Goal: Task Accomplishment & Management: Manage account settings

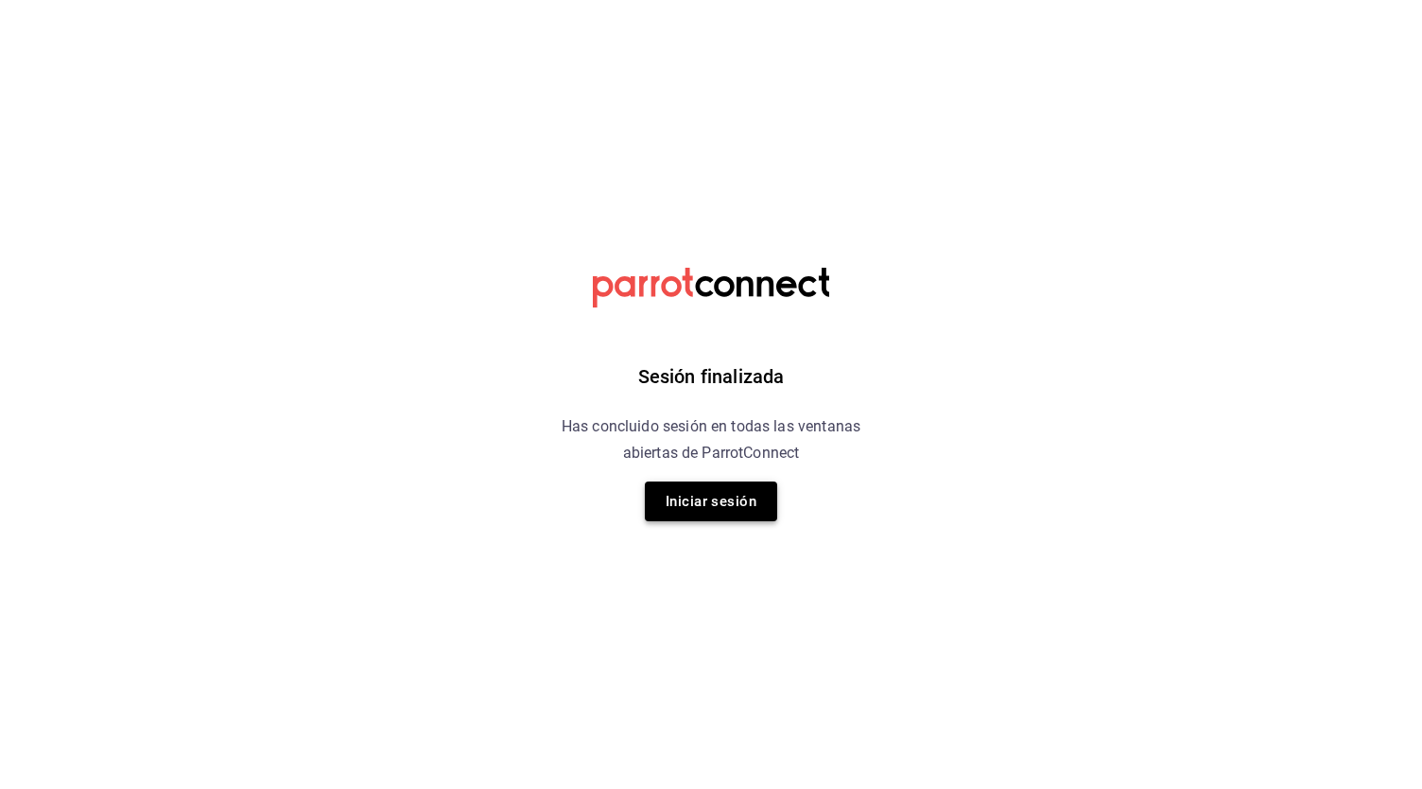
click at [704, 504] on button "Iniciar sesión" at bounding box center [711, 501] width 132 height 40
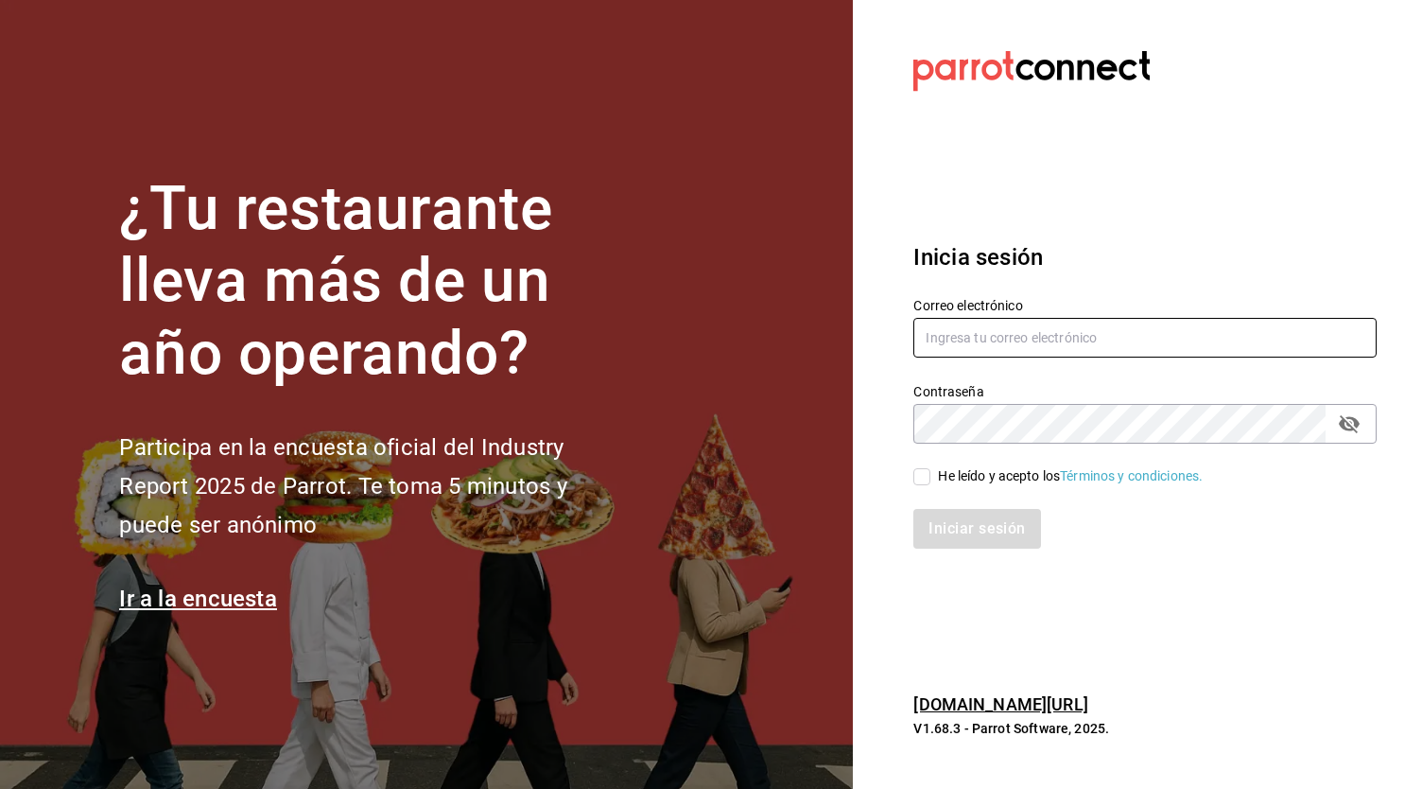
click at [995, 339] on input "text" at bounding box center [1144, 338] width 463 height 40
type input "administracion@lacasadelosguisados.com"
click at [925, 483] on input "He leído y acepto los Términos y condiciones." at bounding box center [921, 476] width 17 height 17
checkbox input "true"
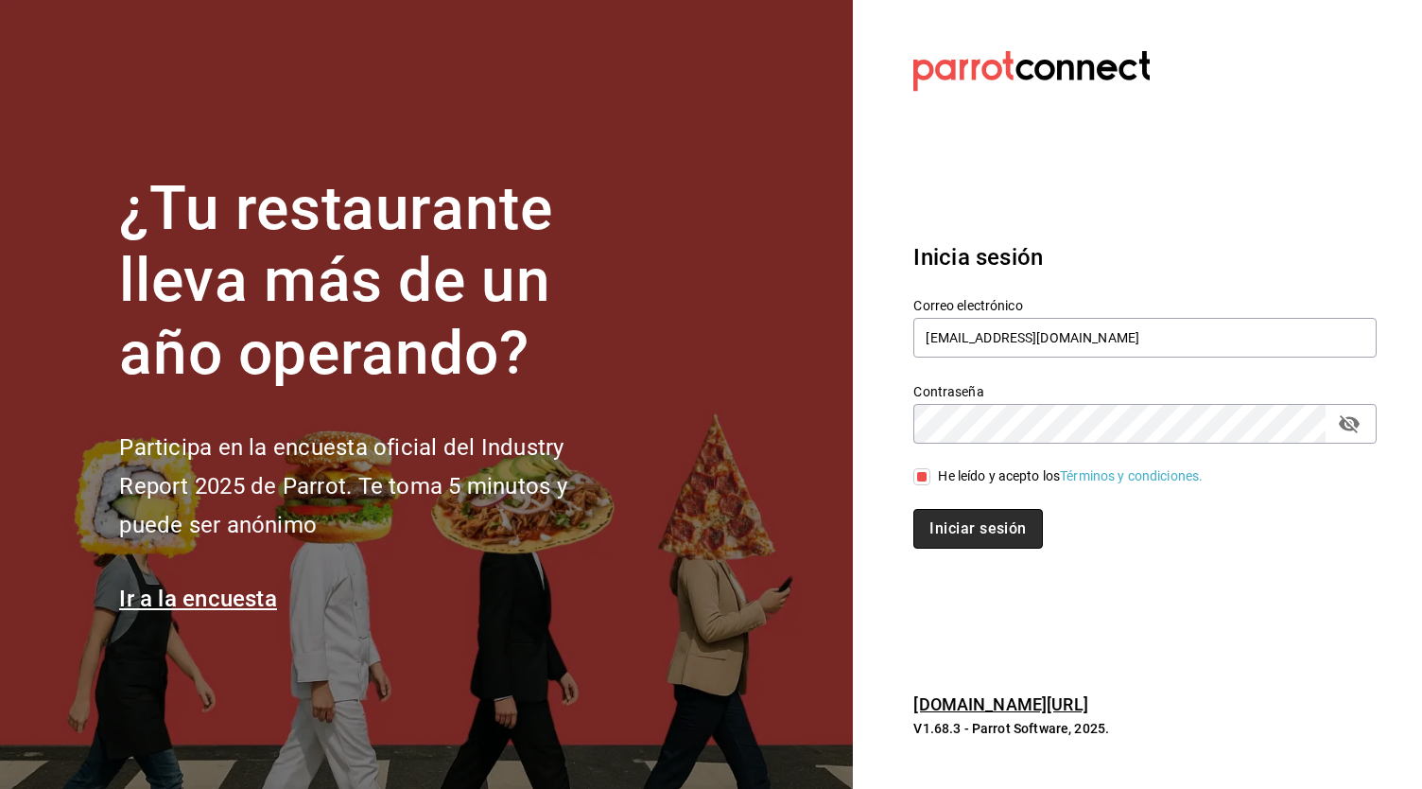
click at [959, 519] on button "Iniciar sesión" at bounding box center [977, 529] width 129 height 40
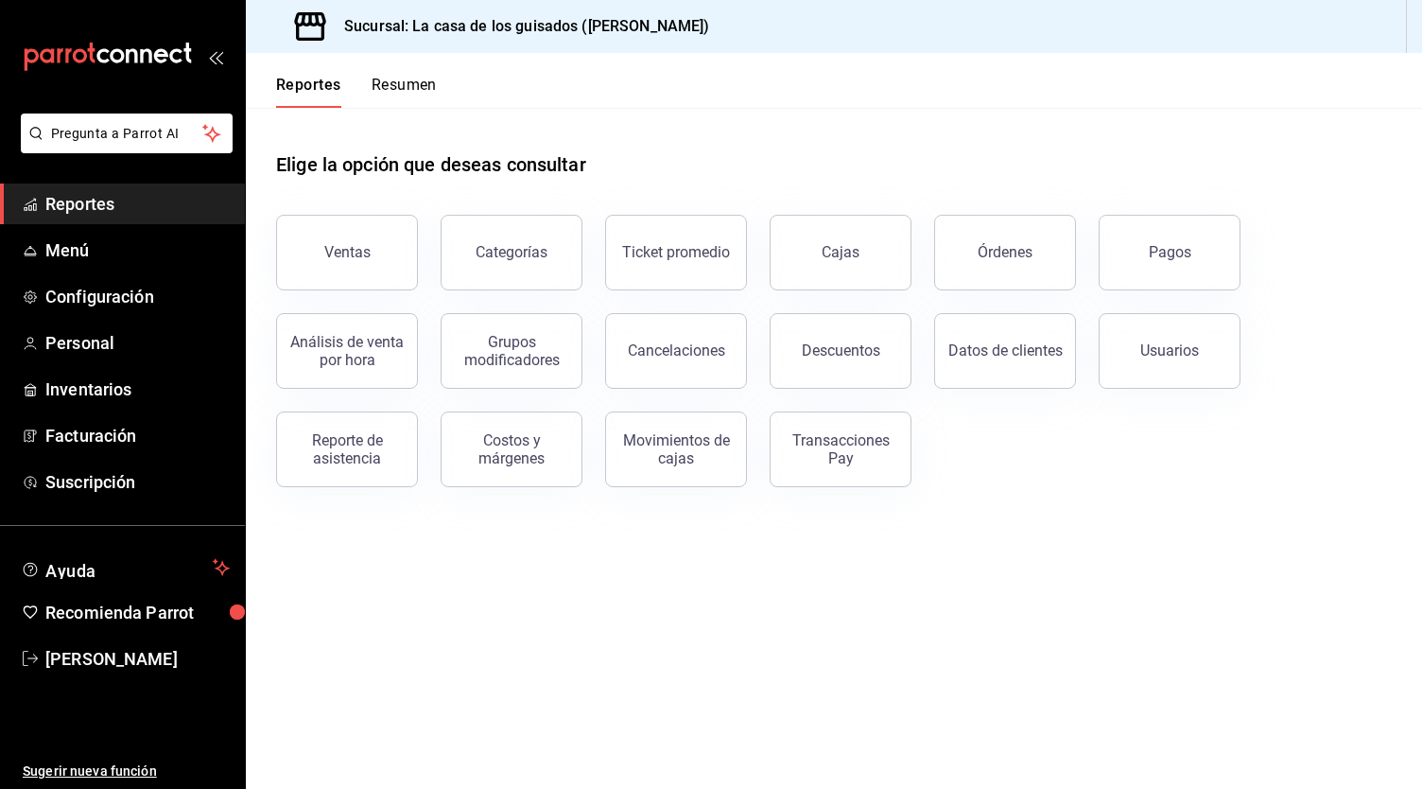
click at [401, 89] on button "Resumen" at bounding box center [404, 92] width 65 height 32
